Goal: Check status: Check status

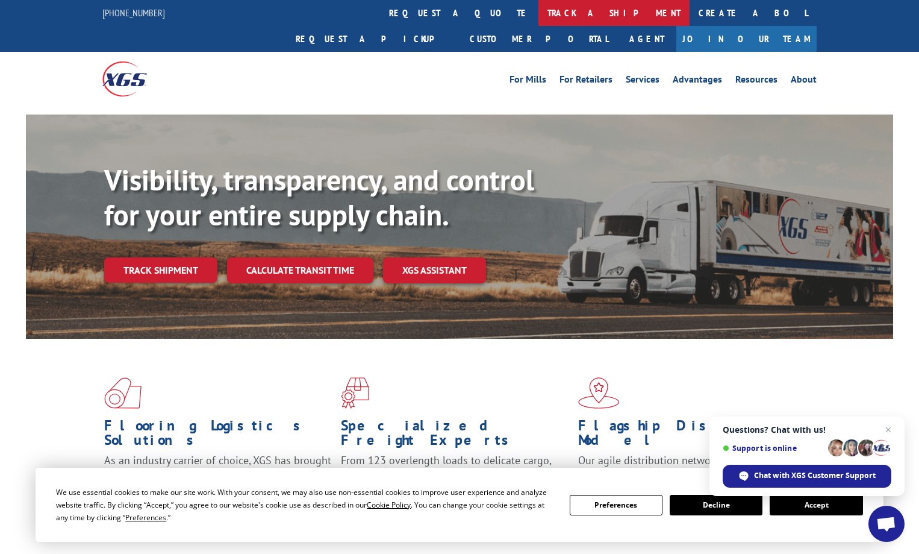
click at [539, 11] on link "track a shipment" at bounding box center [614, 13] width 151 height 26
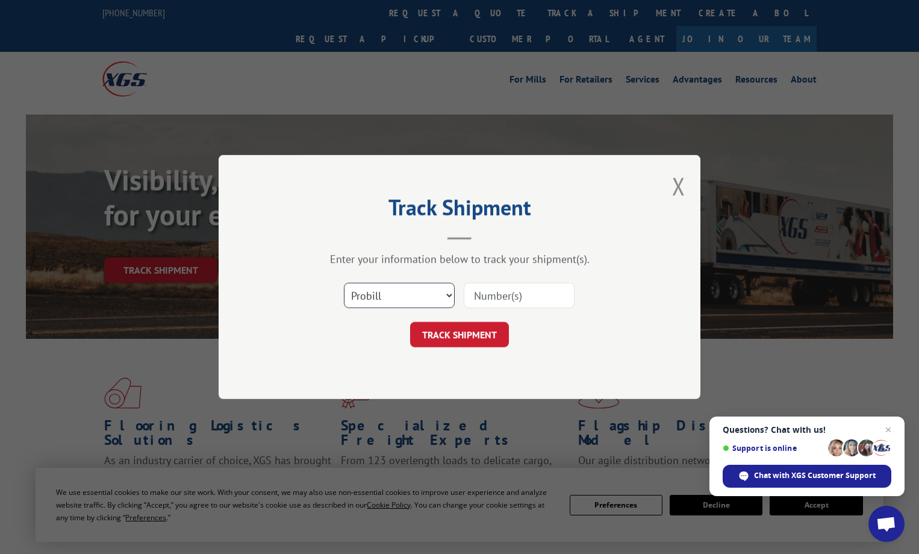
drag, startPoint x: 401, startPoint y: 294, endPoint x: 401, endPoint y: 286, distance: 8.4
click at [401, 293] on select "Select category... Probill BOL PO" at bounding box center [399, 295] width 111 height 25
select select "po"
click at [344, 283] on select "Select category... Probill BOL PO" at bounding box center [399, 295] width 111 height 25
click at [503, 299] on input at bounding box center [519, 295] width 111 height 25
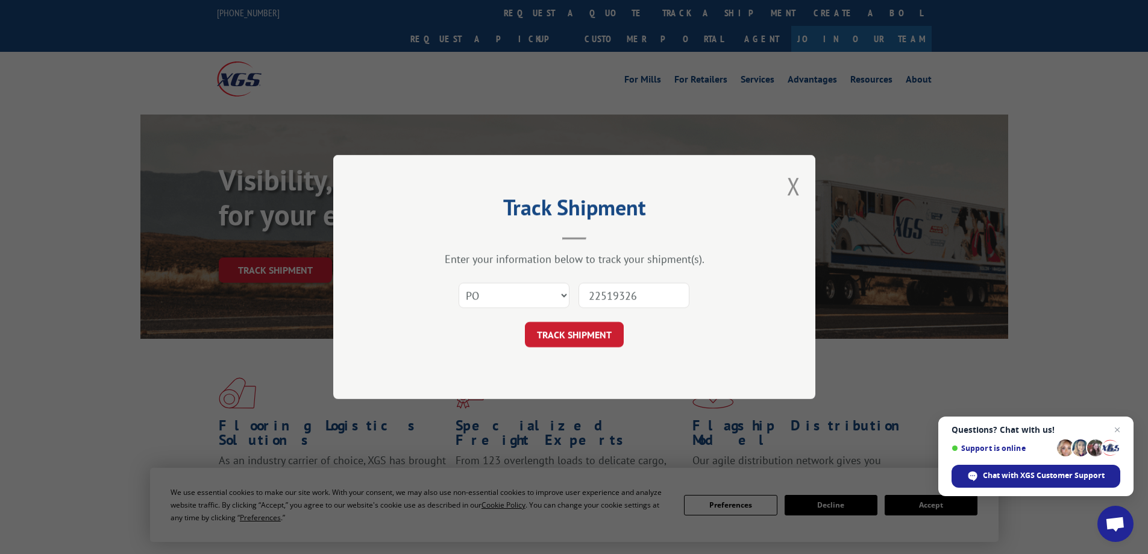
type input "22519326"
click at [525, 322] on button "TRACK SHIPMENT" at bounding box center [574, 334] width 99 height 25
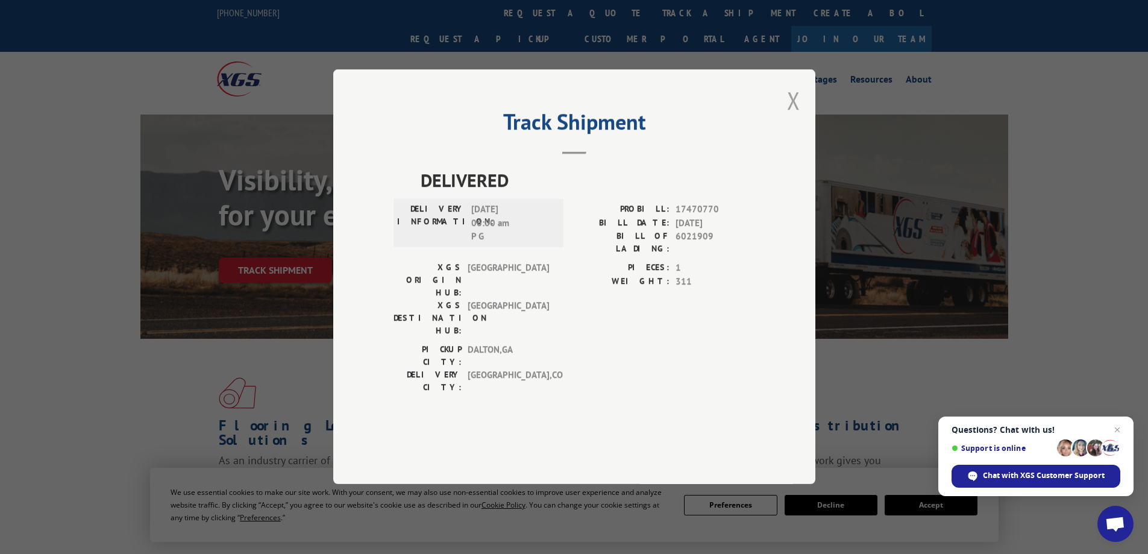
click at [795, 116] on button "Close modal" at bounding box center [793, 100] width 13 height 32
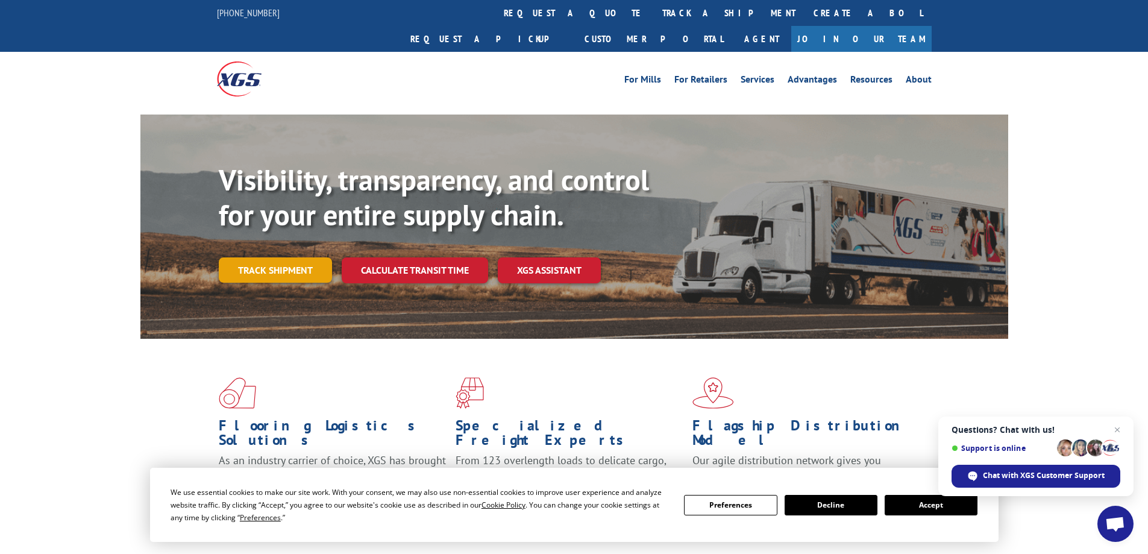
click at [248, 257] on link "Track shipment" at bounding box center [275, 269] width 113 height 25
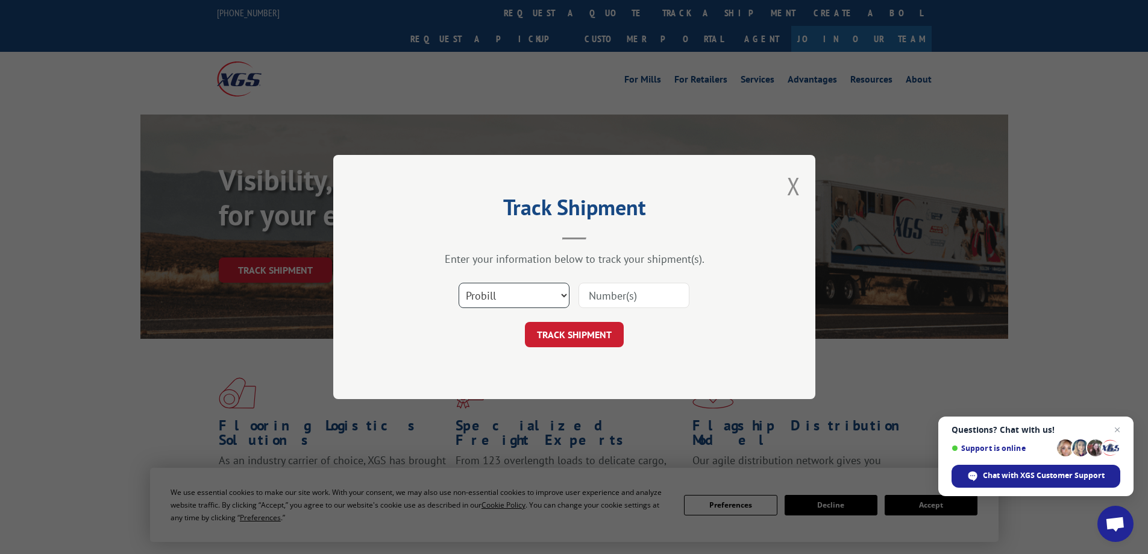
click at [502, 291] on select "Select category... Probill BOL PO" at bounding box center [513, 295] width 111 height 25
select select "po"
click at [458, 283] on select "Select category... Probill BOL PO" at bounding box center [513, 295] width 111 height 25
click at [598, 293] on input at bounding box center [633, 295] width 111 height 25
type input "22409156"
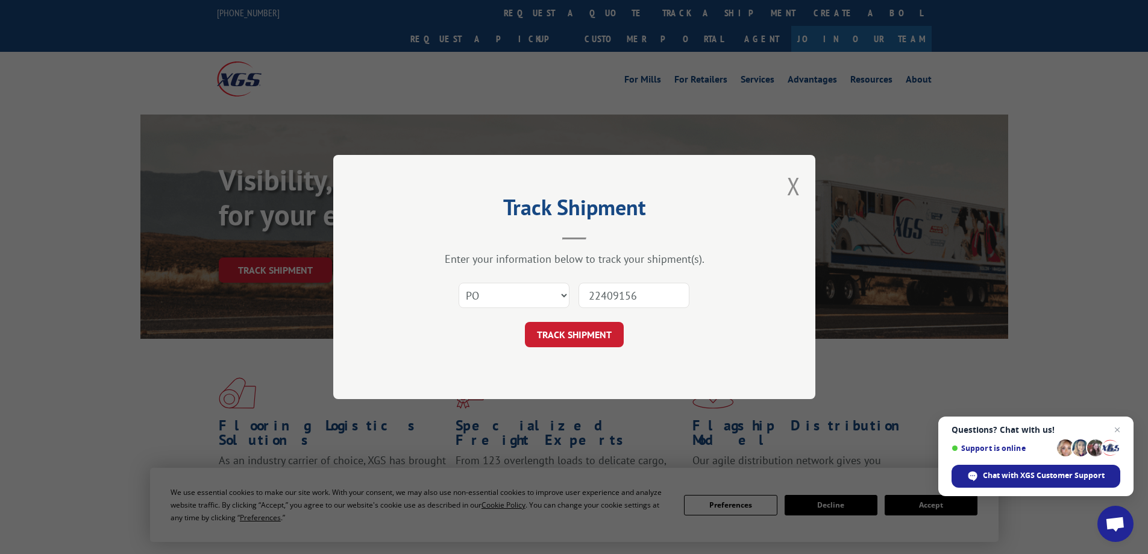
click at [525, 322] on button "TRACK SHIPMENT" at bounding box center [574, 334] width 99 height 25
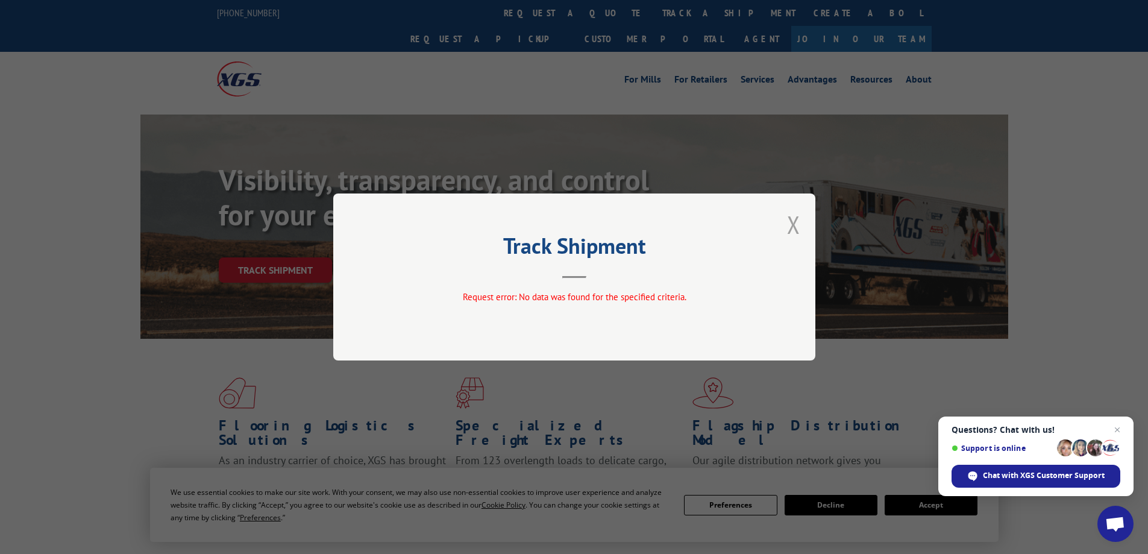
click at [793, 223] on button "Close modal" at bounding box center [793, 224] width 13 height 32
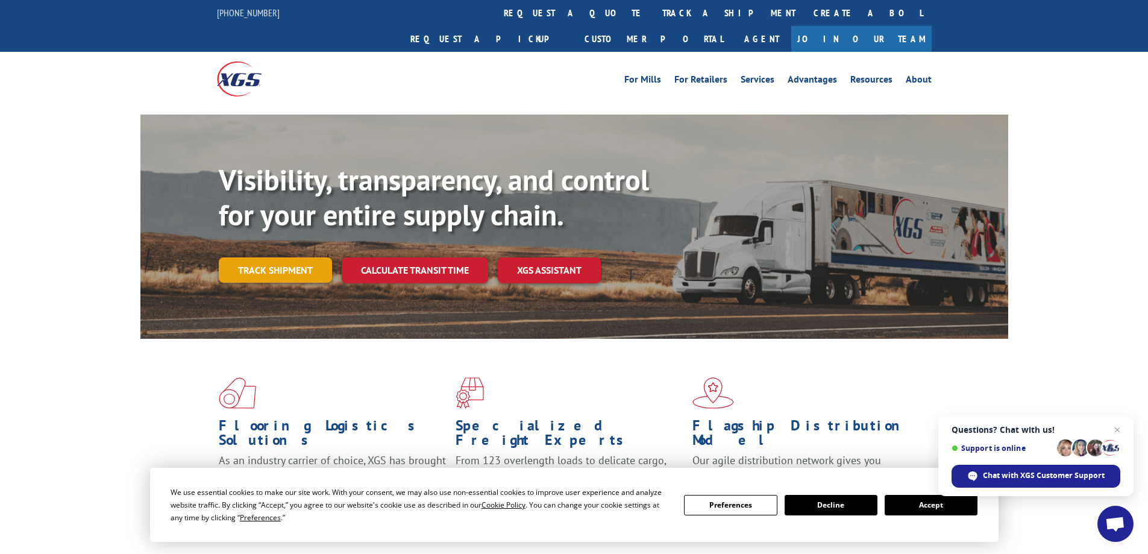
click at [281, 257] on link "Track shipment" at bounding box center [275, 269] width 113 height 25
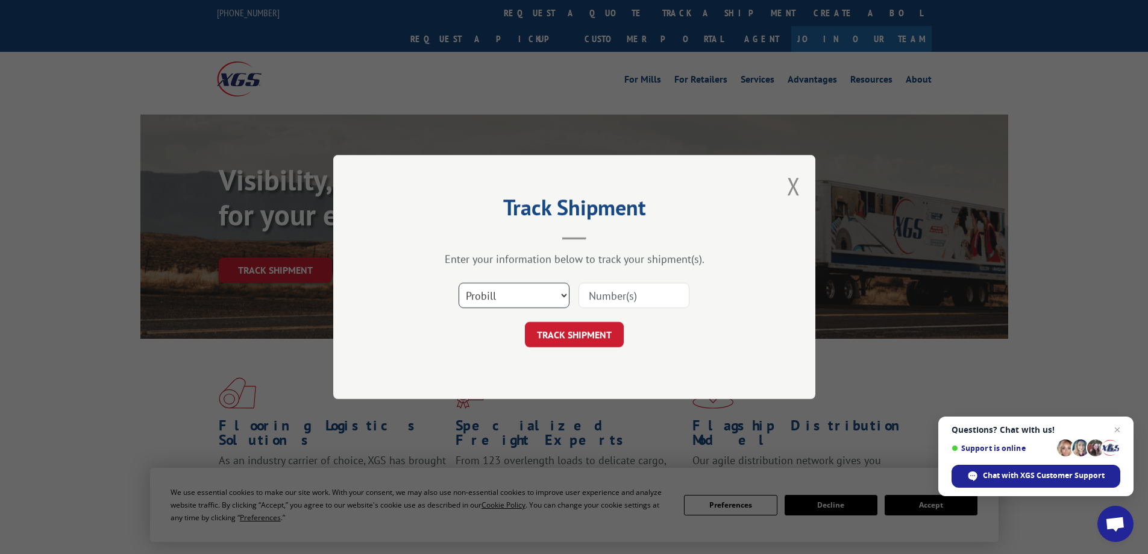
click at [508, 303] on select "Select category... Probill BOL PO" at bounding box center [513, 295] width 111 height 25
select select "po"
click at [458, 283] on select "Select category... Probill BOL PO" at bounding box center [513, 295] width 111 height 25
click at [590, 300] on input at bounding box center [633, 295] width 111 height 25
type input "22519456"
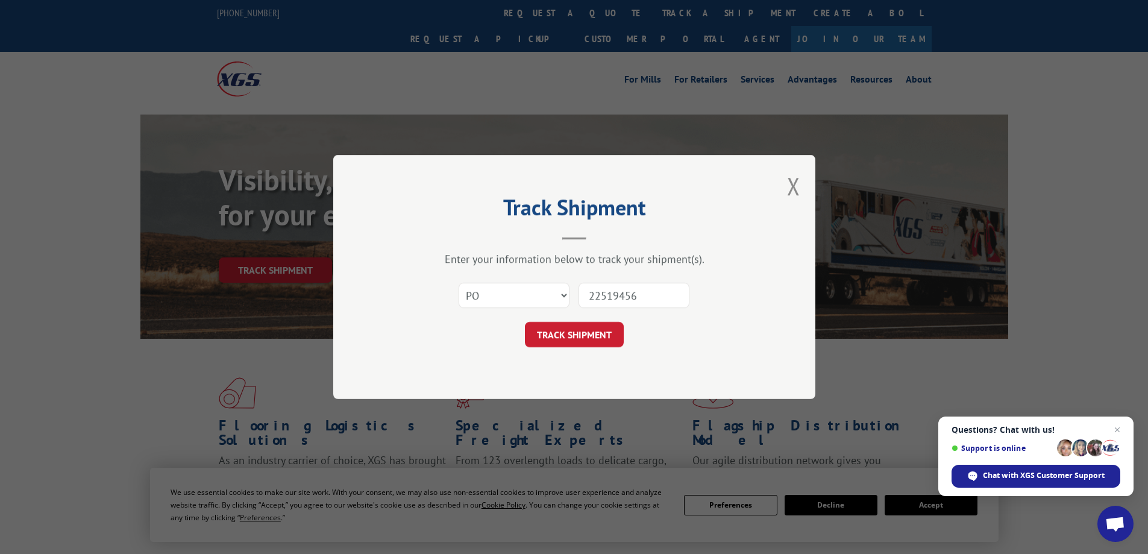
click at [525, 322] on button "TRACK SHIPMENT" at bounding box center [574, 334] width 99 height 25
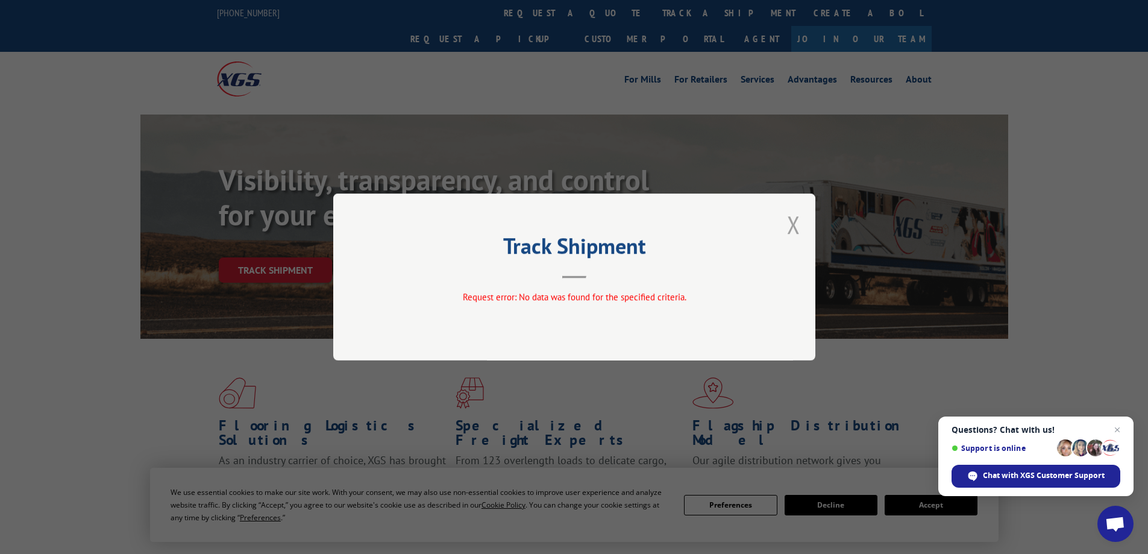
click at [790, 220] on button "Close modal" at bounding box center [793, 224] width 13 height 32
